Goal: Information Seeking & Learning: Learn about a topic

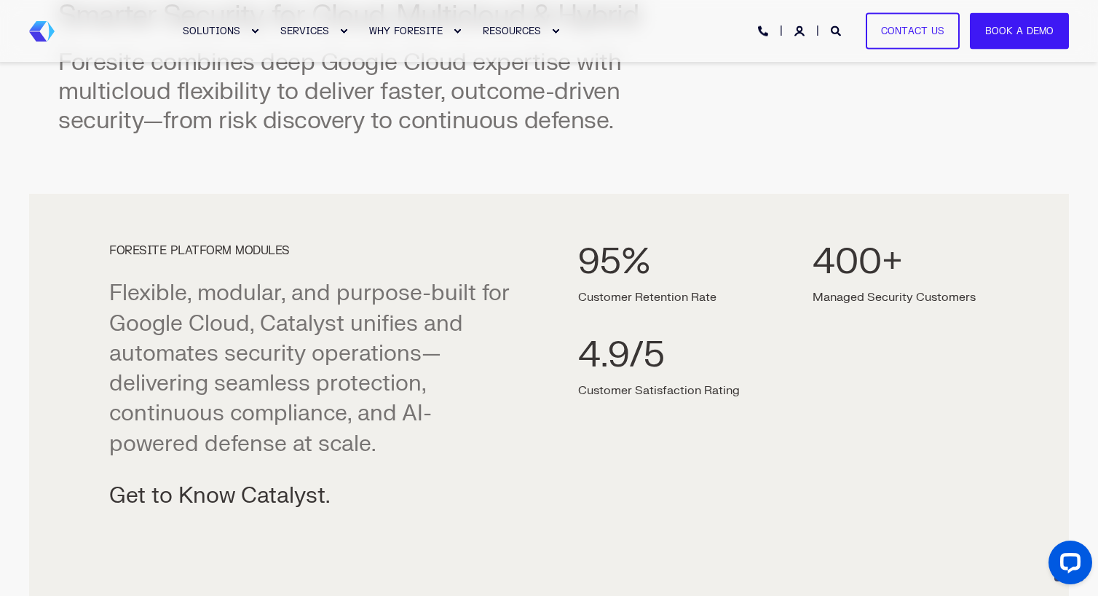
scroll to position [947, 0]
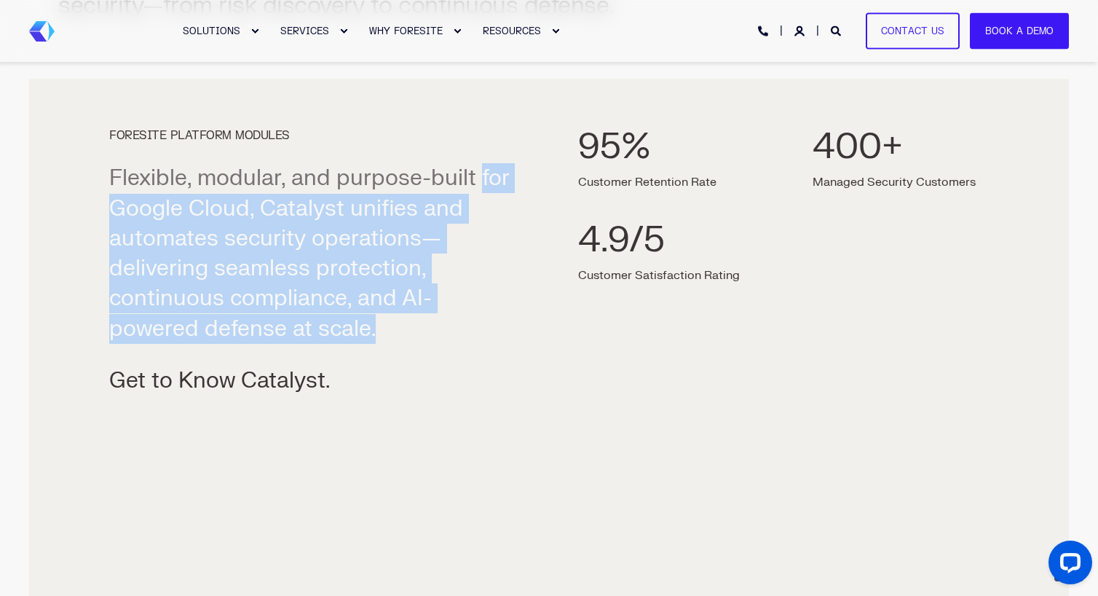
drag, startPoint x: 476, startPoint y: 146, endPoint x: 505, endPoint y: 330, distance: 186.5
click at [505, 330] on div "FORESITE PLATFORM MODULES Flexible, modular, and purpose-built for Google Cloud…" at bounding box center [314, 263] width 411 height 266
click at [505, 330] on p "Flexible, modular, and purpose-built for Google Cloud, Catalyst unifies and aut…" at bounding box center [314, 253] width 411 height 181
drag, startPoint x: 505, startPoint y: 330, endPoint x: 467, endPoint y: 148, distance: 185.9
click at [467, 148] on div "FORESITE PLATFORM MODULES Flexible, modular, and purpose-built for Google Cloud…" at bounding box center [314, 263] width 411 height 266
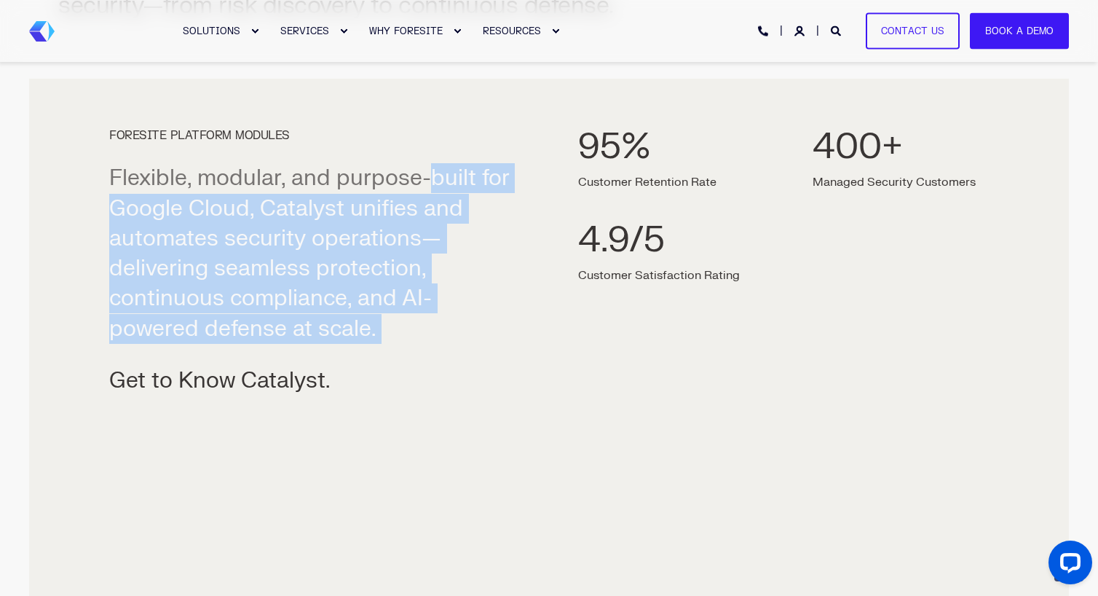
click at [456, 268] on p "Flexible, modular, and purpose-built for Google Cloud, Catalyst unifies and aut…" at bounding box center [314, 253] width 411 height 181
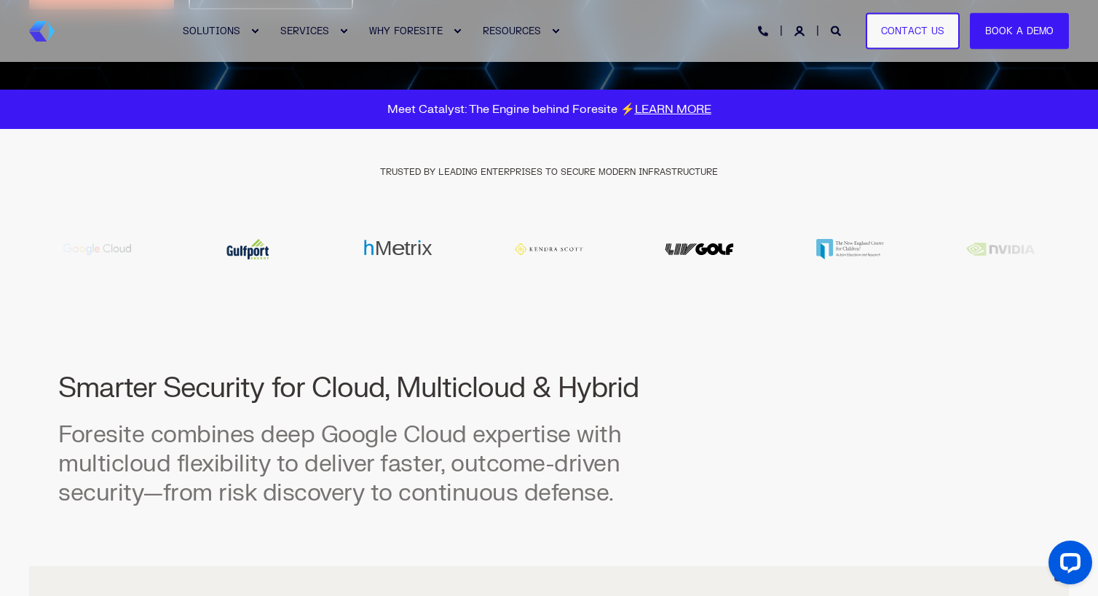
scroll to position [0, 0]
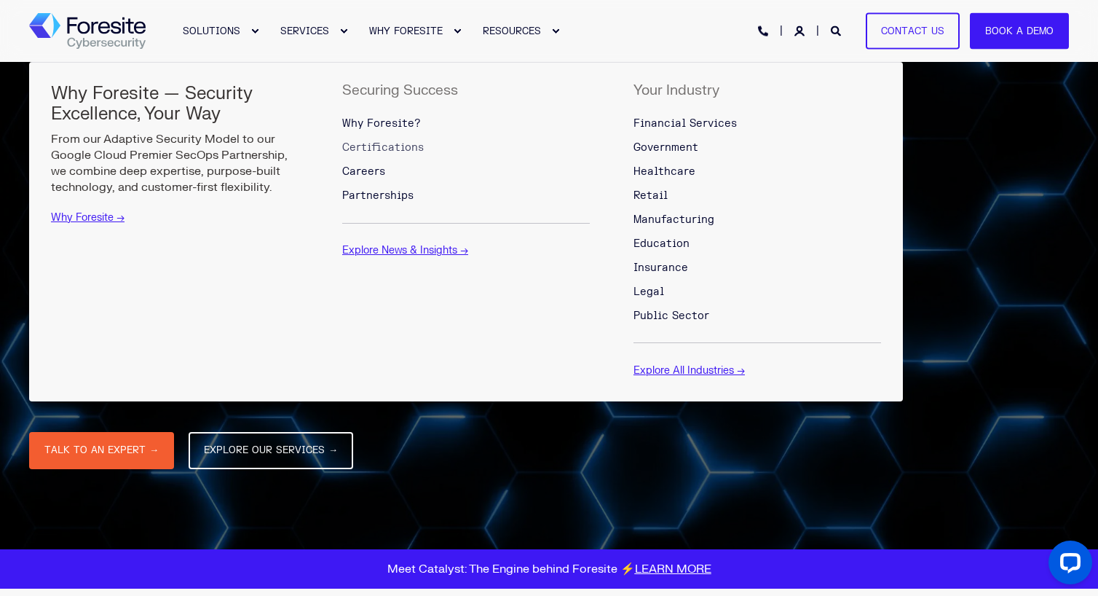
click at [383, 146] on span "Certifications" at bounding box center [383, 147] width 82 height 12
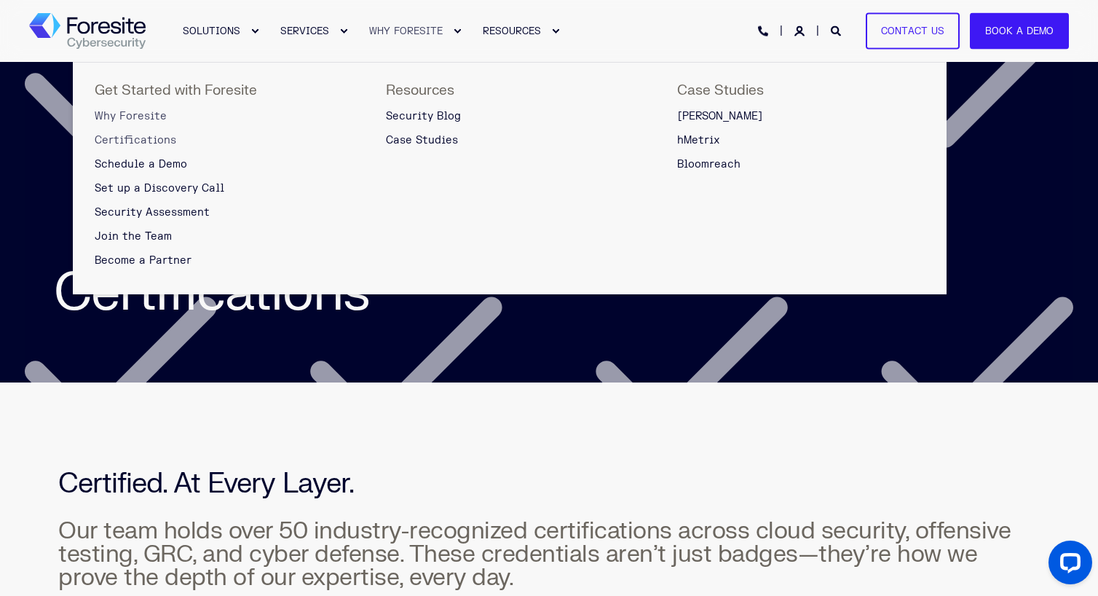
click at [160, 116] on span "Why Foresite" at bounding box center [131, 116] width 72 height 12
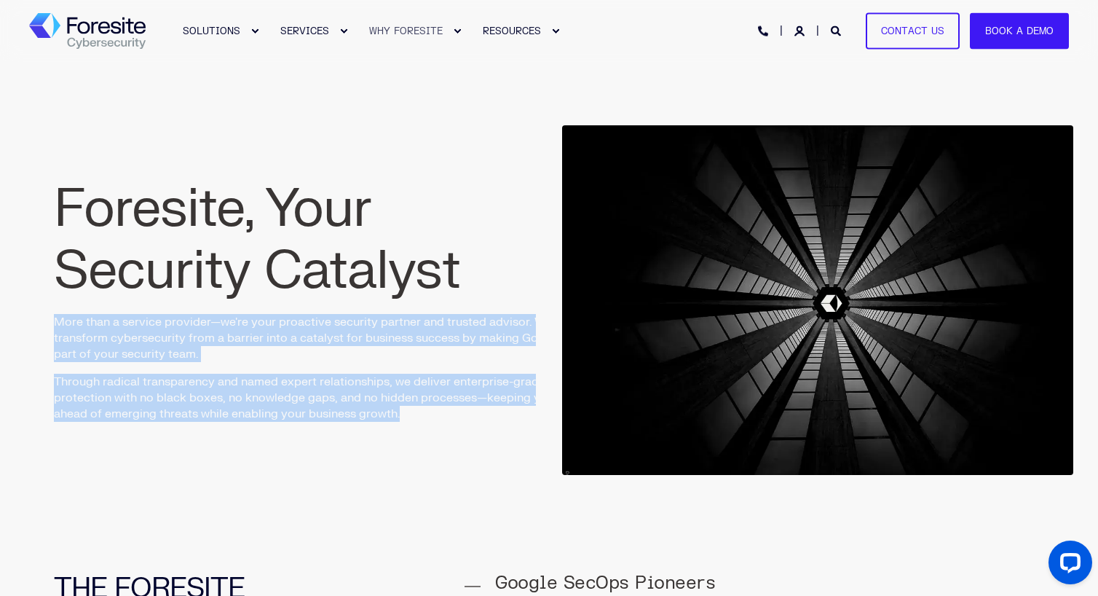
drag, startPoint x: 457, startPoint y: 344, endPoint x: 447, endPoint y: 420, distance: 77.1
click at [447, 420] on div "Foresite, Your Security Catalyst More than a service provider—we're your proact…" at bounding box center [309, 299] width 511 height 243
click at [447, 420] on p "Through radical transparency and named expert relationships, we deliver enterpr…" at bounding box center [309, 398] width 511 height 48
drag, startPoint x: 449, startPoint y: 422, endPoint x: 454, endPoint y: 299, distance: 122.5
click at [454, 299] on div "Foresite, Your Security Catalyst More than a service provider—we're your proact…" at bounding box center [280, 300] width 511 height 360
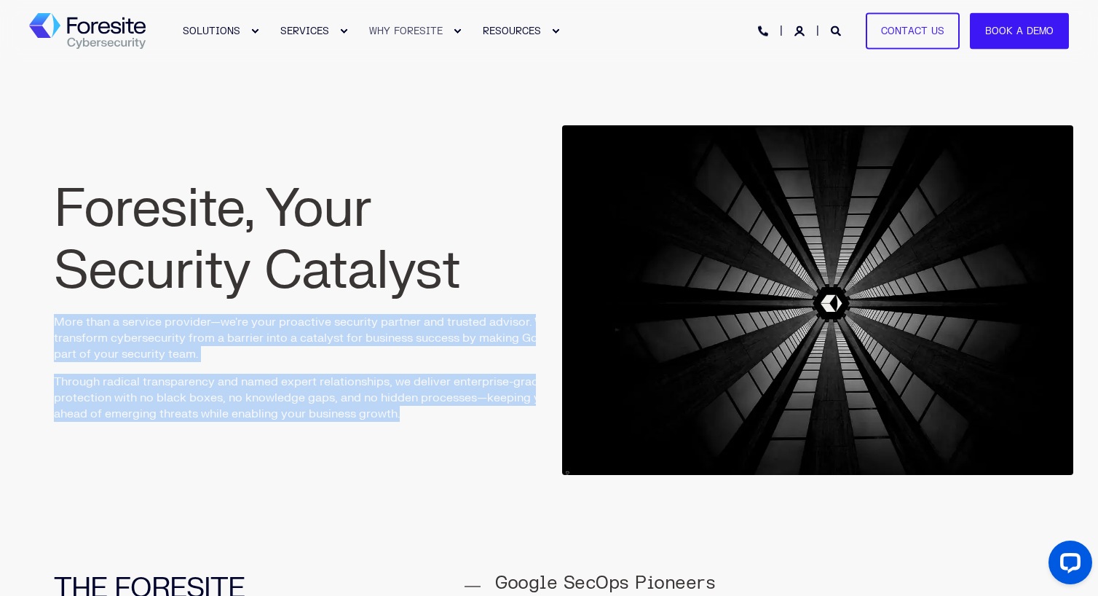
click at [454, 299] on h1 "Foresite, Your Security Catalyst" at bounding box center [309, 240] width 511 height 124
click at [459, 298] on h1 "Foresite, Your Security Catalyst" at bounding box center [309, 240] width 511 height 124
drag, startPoint x: 459, startPoint y: 298, endPoint x: 463, endPoint y: 422, distance: 123.9
click at [463, 422] on div "Foresite, Your Security Catalyst More than a service provider—we're your proact…" at bounding box center [280, 300] width 511 height 360
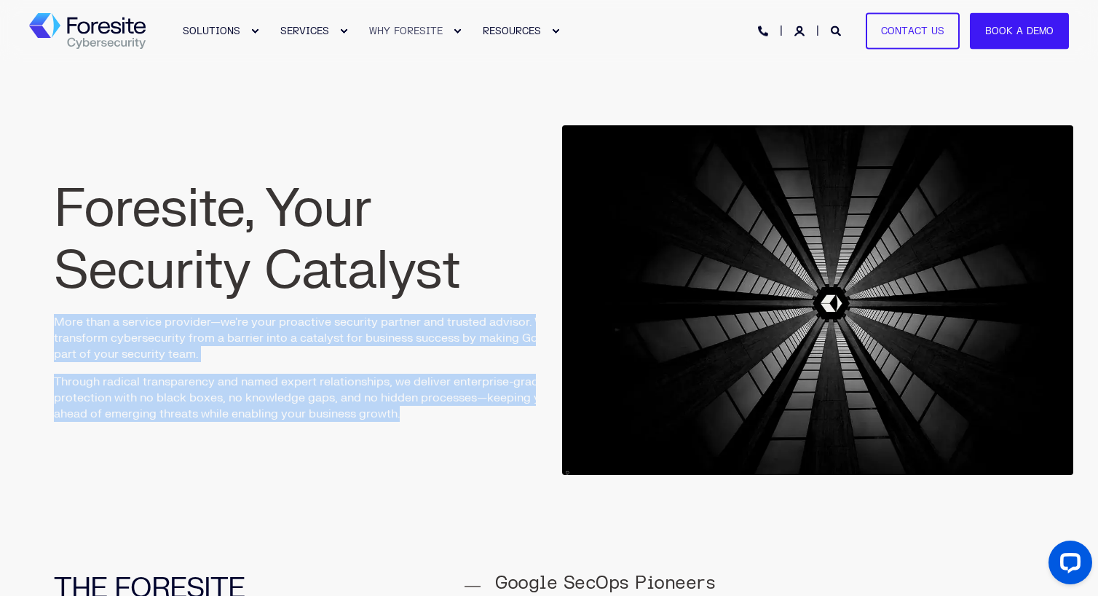
click at [463, 422] on div "Foresite, Your Security Catalyst More than a service provider—we're your proact…" at bounding box center [280, 300] width 511 height 360
drag, startPoint x: 470, startPoint y: 424, endPoint x: 479, endPoint y: 261, distance: 164.1
click at [479, 261] on div "Foresite, Your Security Catalyst More than a service provider—we're your proact…" at bounding box center [280, 300] width 511 height 360
click at [479, 261] on h1 "Foresite, Your Security Catalyst" at bounding box center [309, 240] width 511 height 124
